Goal: Task Accomplishment & Management: Manage account settings

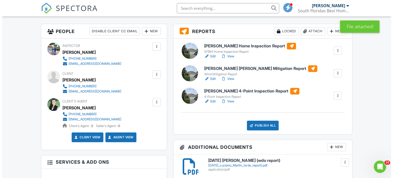
scroll to position [126, 0]
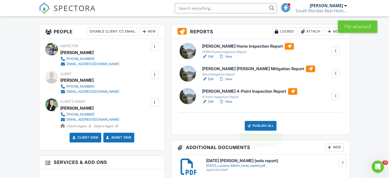
click at [261, 124] on div "Publish All" at bounding box center [261, 126] width 32 height 10
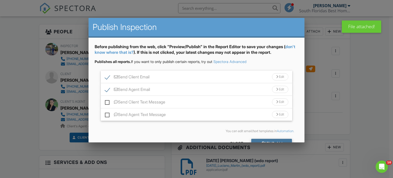
click at [263, 140] on div "Send All" at bounding box center [271, 143] width 41 height 9
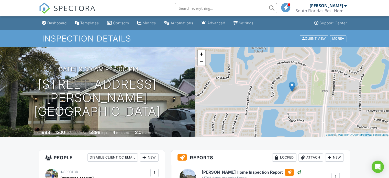
click at [64, 24] on div "Dashboard" at bounding box center [56, 23] width 19 height 4
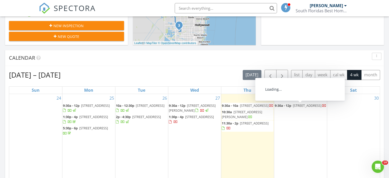
scroll to position [175, 0]
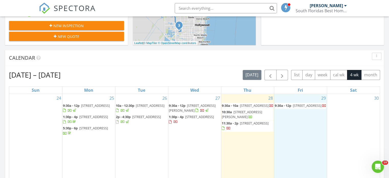
click at [296, 132] on div "29 9:30a - 12p [STREET_ADDRESS]" at bounding box center [300, 140] width 53 height 92
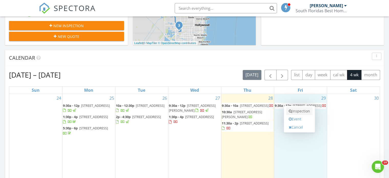
click at [299, 109] on link "Inspection" at bounding box center [299, 111] width 26 height 8
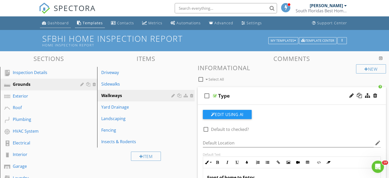
click at [56, 24] on div "Dashboard" at bounding box center [58, 22] width 21 height 5
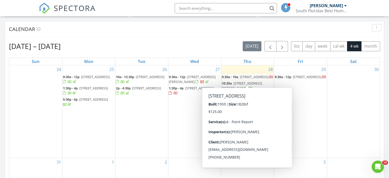
click at [312, 100] on div "29 9:30a - 12p 6429 Shadow Creek Village Cir, Greenacres 33463" at bounding box center [300, 111] width 53 height 92
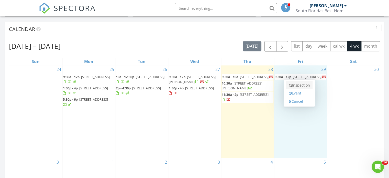
click at [303, 85] on link "Inspection" at bounding box center [299, 85] width 26 height 8
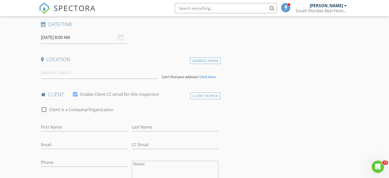
scroll to position [81, 0]
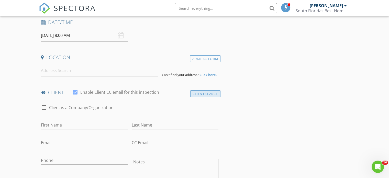
click at [213, 91] on div "Client Search" at bounding box center [205, 93] width 30 height 7
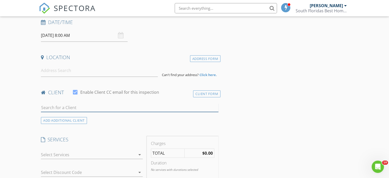
click at [148, 108] on input "text" at bounding box center [130, 107] width 178 height 8
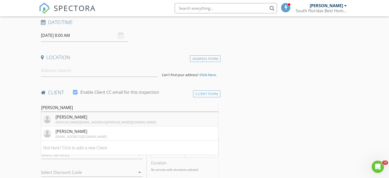
type input "hudson"
click at [104, 119] on li "Amanda Hudson amanda.pellman@gmail.com" at bounding box center [129, 119] width 177 height 14
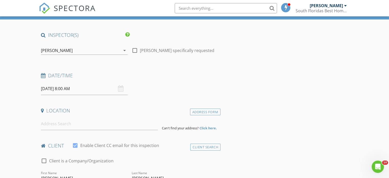
scroll to position [29, 0]
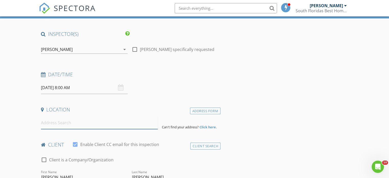
click at [124, 129] on input at bounding box center [99, 122] width 117 height 13
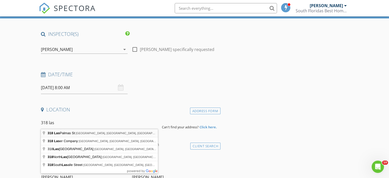
type input "318 Las Palmas St, Royal Palm Beach, FL, USA"
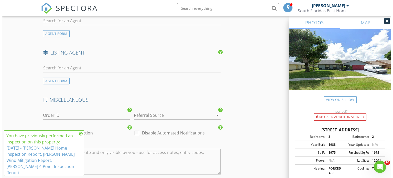
scroll to position [732, 0]
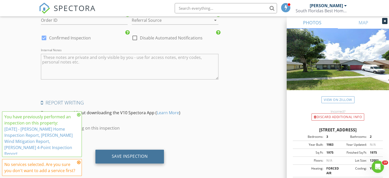
click at [133, 158] on div "Save Inspection" at bounding box center [129, 156] width 69 height 14
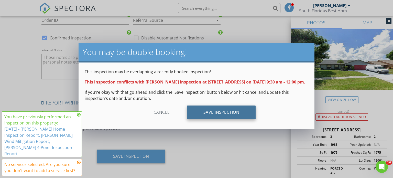
click at [236, 117] on div "Save Inspection" at bounding box center [221, 112] width 69 height 14
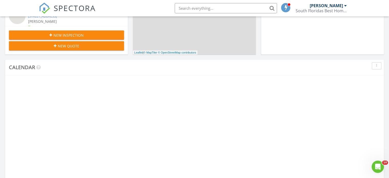
scroll to position [176, 0]
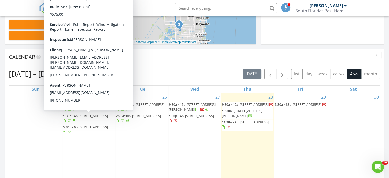
click at [91, 118] on span "318 Las Palmas St, Royal Palm Beach 33411" at bounding box center [93, 115] width 29 height 5
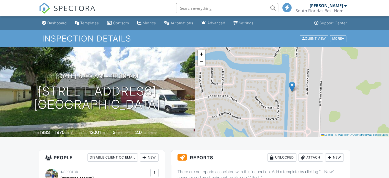
click at [51, 21] on div "Dashboard" at bounding box center [56, 23] width 19 height 4
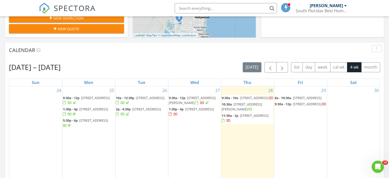
scroll to position [183, 0]
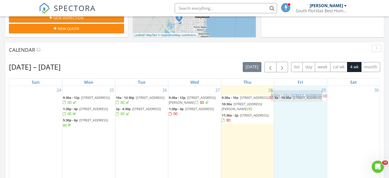
drag, startPoint x: 296, startPoint y: 111, endPoint x: 293, endPoint y: 96, distance: 15.8
click at [293, 96] on body "SPECTORA [PERSON_NAME] South Floridas Best Home Inspection Role: Inspector Chan…" at bounding box center [194, 177] width 389 height 720
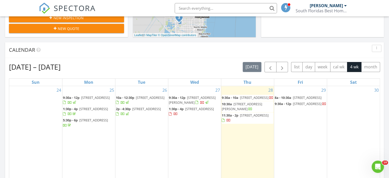
click at [201, 110] on span "[STREET_ADDRESS]" at bounding box center [199, 108] width 29 height 5
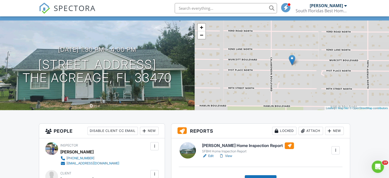
scroll to position [27, 0]
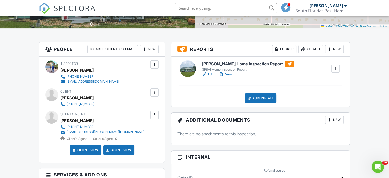
click at [259, 98] on div "Publish All" at bounding box center [261, 98] width 32 height 10
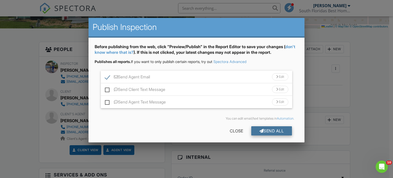
click at [272, 129] on div "Send All" at bounding box center [271, 130] width 41 height 9
